Goal: Task Accomplishment & Management: Use online tool/utility

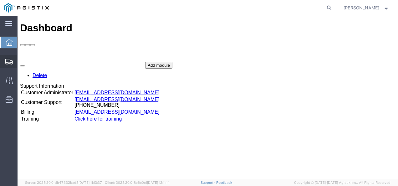
click at [22, 60] on span "Shipments" at bounding box center [19, 61] width 4 height 13
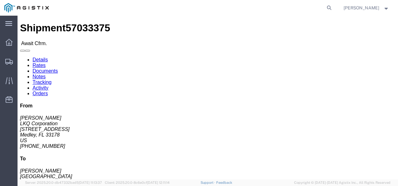
drag, startPoint x: 357, startPoint y: 120, endPoint x: 343, endPoint y: 113, distance: 15.4
click address "[PERSON_NAME] [GEOGRAPHIC_DATA][STREET_ADDRESS] [PHONE_NUMBER]"
click div "Ship From LKQ Corporation ([PERSON_NAME]) 3081 [STREET_ADDRESS] [PHONE_NUMBER] …"
click link "Rates"
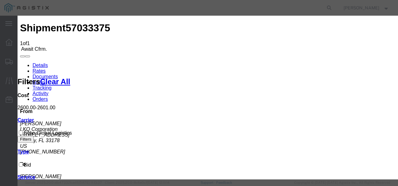
type input "12837219837987"
type input "98721938723987"
type input "9872387298798"
drag, startPoint x: 303, startPoint y: 140, endPoint x: 349, endPoint y: 155, distance: 48.9
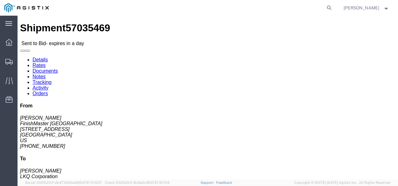
click div "Shipment Detail Ship From FinishMaster [GEOGRAPHIC_DATA] ([PERSON_NAME]) [STREE…"
click link "Rates"
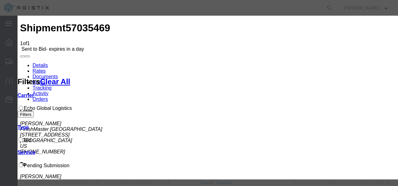
drag, startPoint x: 129, startPoint y: 72, endPoint x: 129, endPoint y: 76, distance: 4.1
select select "4622"
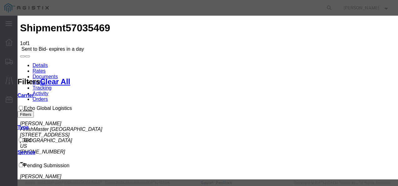
select select "13989"
drag, startPoint x: 308, startPoint y: 97, endPoint x: 338, endPoint y: 84, distance: 32.4
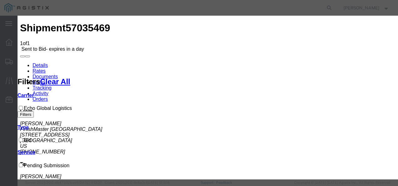
type input "387287"
type input "2700"
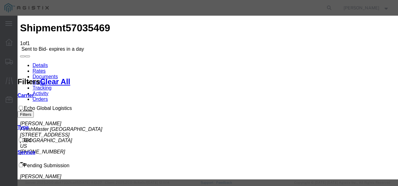
drag, startPoint x: 343, startPoint y: 143, endPoint x: 339, endPoint y: 149, distance: 7.7
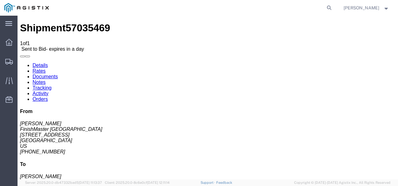
drag, startPoint x: 367, startPoint y: 96, endPoint x: 249, endPoint y: 120, distance: 119.7
click at [366, 161] on h4 "To" at bounding box center [207, 164] width 375 height 6
